Goal: Task Accomplishment & Management: Manage account settings

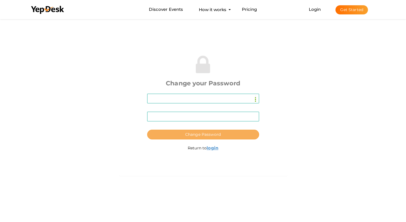
click at [214, 133] on span "Change Password" at bounding box center [203, 134] width 36 height 5
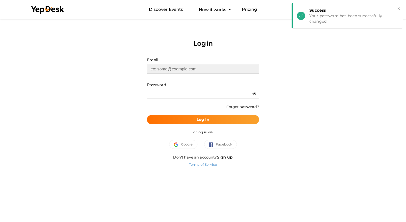
click at [176, 69] on input "text" at bounding box center [203, 69] width 112 height 10
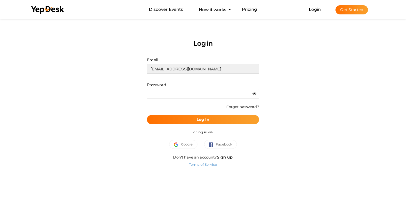
type input "[EMAIL_ADDRESS][DOMAIN_NAME]"
click at [254, 93] on icon at bounding box center [254, 94] width 4 height 4
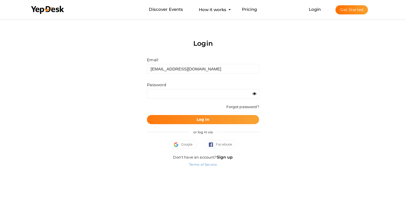
click at [212, 120] on button "Log In" at bounding box center [203, 119] width 112 height 9
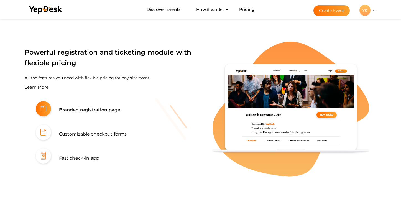
scroll to position [348, 0]
click at [373, 11] on li "Create Event YK YK [GEOGRAPHIC_DATA] [EMAIL_ADDRESS][DOMAIN_NAME] Personal Prof…" at bounding box center [340, 10] width 74 height 20
click at [371, 10] on profile-pic "YK" at bounding box center [365, 10] width 11 height 4
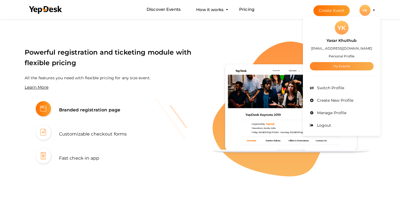
click at [341, 66] on link "My Events" at bounding box center [342, 66] width 64 height 8
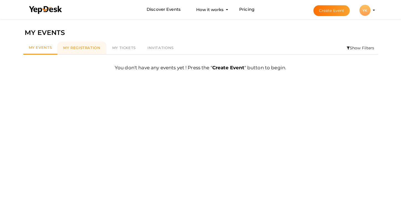
click at [86, 50] on span "My Registration" at bounding box center [81, 47] width 37 height 4
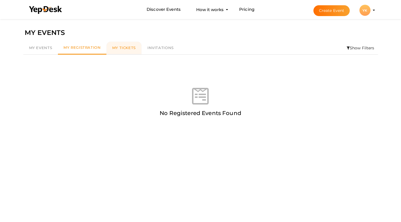
click at [118, 47] on span "My Tickets" at bounding box center [124, 47] width 24 height 4
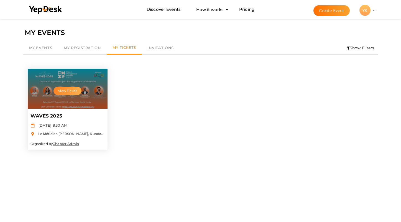
click at [69, 93] on button "View Ticket" at bounding box center [68, 91] width 28 height 8
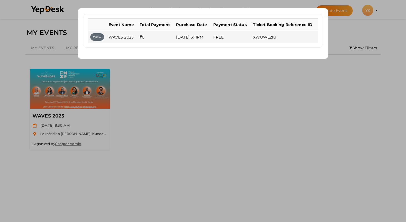
click at [96, 38] on button "View" at bounding box center [97, 36] width 14 height 7
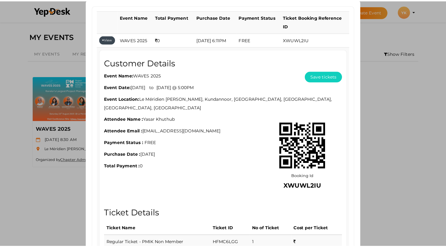
scroll to position [6, 0]
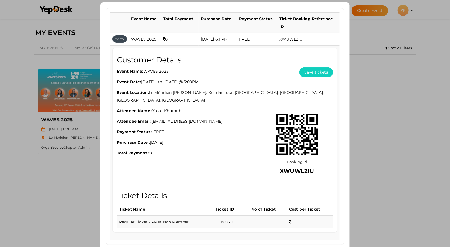
click at [383, 153] on div "No tickets to show Event Name Total Payment Purchase Date Payment Status Ticket…" at bounding box center [225, 123] width 450 height 247
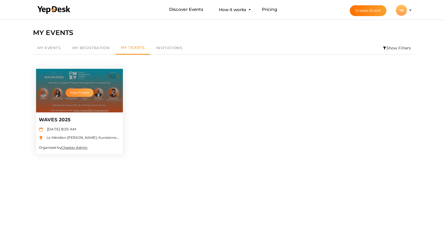
click at [78, 90] on button "View Ticket" at bounding box center [79, 92] width 28 height 8
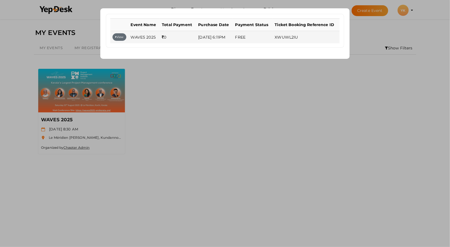
click at [120, 35] on button "View" at bounding box center [120, 36] width 14 height 7
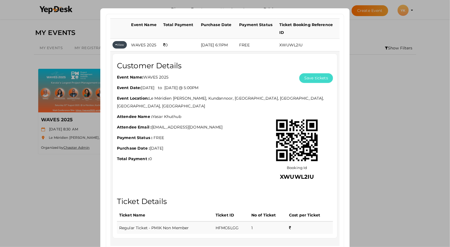
click at [318, 73] on button "Save tickets" at bounding box center [317, 78] width 34 height 10
click at [389, 133] on div "No tickets to show Event Name Total Payment Purchase Date Payment Status Ticket…" at bounding box center [225, 123] width 450 height 247
